Goal: Register for event/course

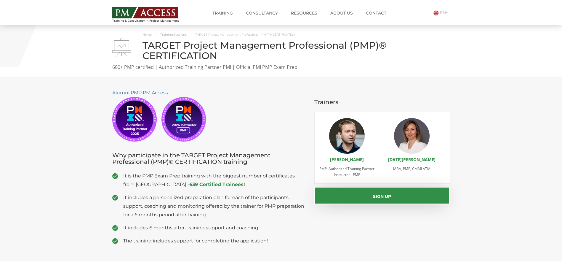
scroll to position [119, 0]
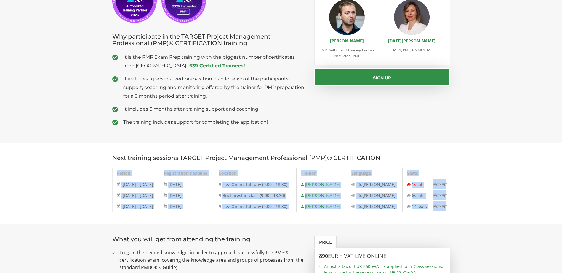
drag, startPoint x: 0, startPoint y: 0, endPoint x: 93, endPoint y: 179, distance: 201.6
click at [93, 179] on section "Next training sessions TARGET Project Management Professional (PMP)® CERTIFICAT…" at bounding box center [281, 183] width 562 height 81
drag, startPoint x: 93, startPoint y: 179, endPoint x: 93, endPoint y: 184, distance: 5.3
click at [93, 184] on section "Next training sessions TARGET Project Management Professional (PMP)® CERTIFICAT…" at bounding box center [281, 183] width 562 height 81
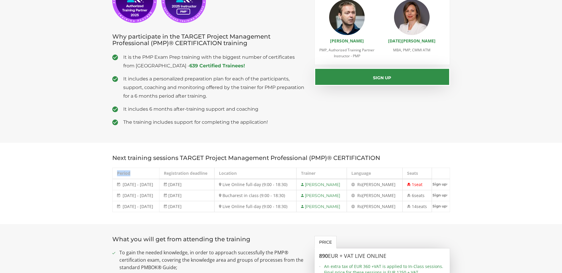
click at [93, 184] on section "Next training sessions TARGET Project Management Professional (PMP)® CERTIFICAT…" at bounding box center [281, 183] width 562 height 81
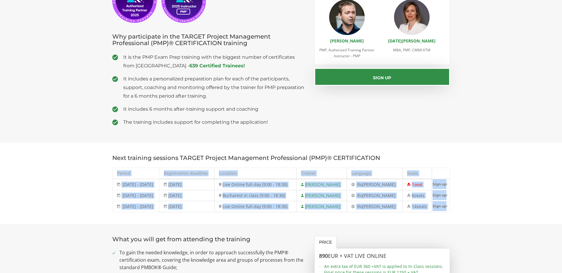
click at [93, 184] on section "Next training sessions TARGET Project Management Professional (PMP)® CERTIFICAT…" at bounding box center [281, 183] width 562 height 81
drag, startPoint x: 93, startPoint y: 184, endPoint x: 74, endPoint y: 185, distance: 19.0
click at [74, 185] on section "Next training sessions TARGET Project Management Professional (PMP)® CERTIFICAT…" at bounding box center [281, 183] width 562 height 81
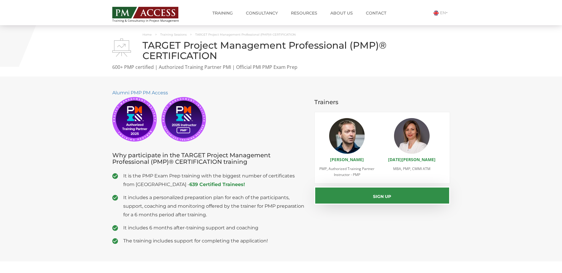
click at [90, 130] on section "Alumni PMP PM Access Why participate in the TARGET Project Management Professio…" at bounding box center [281, 168] width 562 height 185
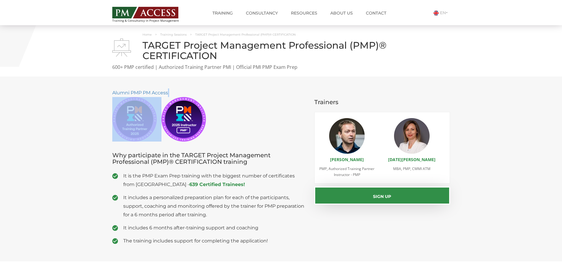
click at [90, 130] on section "Alumni PMP PM Access Why participate in the TARGET Project Management Professio…" at bounding box center [281, 168] width 562 height 185
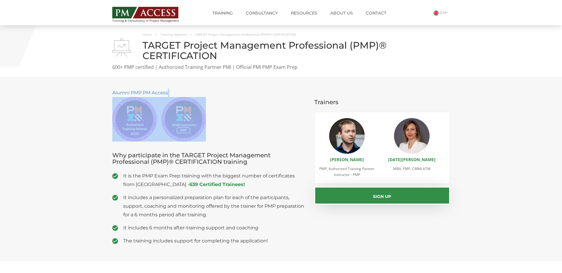
click at [90, 130] on section "Alumni PMP PM Access Why participate in the TARGET Project Management Professio…" at bounding box center [281, 168] width 562 height 185
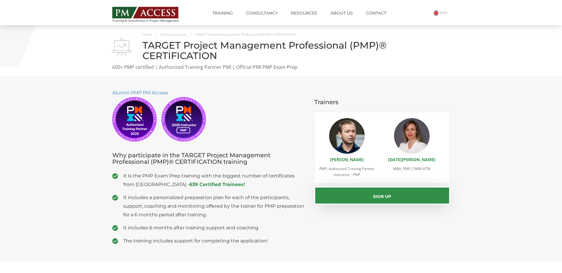
drag, startPoint x: 90, startPoint y: 130, endPoint x: 58, endPoint y: 167, distance: 48.7
click at [51, 163] on section "Alumni PMP PM Access Why participate in the TARGET Project Management Professio…" at bounding box center [281, 168] width 562 height 185
click at [270, 183] on span "It is the PMP Exam Prep training with the biggest number of certificates from […" at bounding box center [214, 179] width 183 height 17
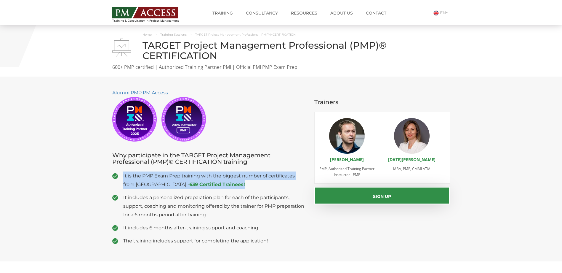
click at [270, 183] on span "It is the PMP Exam Prep training with the biggest number of certificates from […" at bounding box center [214, 179] width 183 height 17
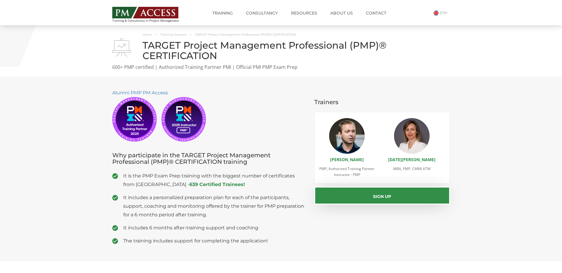
drag, startPoint x: 270, startPoint y: 183, endPoint x: 227, endPoint y: 193, distance: 43.4
click at [227, 193] on ul "It is the PMP Exam Prep training with the biggest number of certificates from […" at bounding box center [208, 207] width 193 height 73
